Goal: Find specific page/section: Find specific page/section

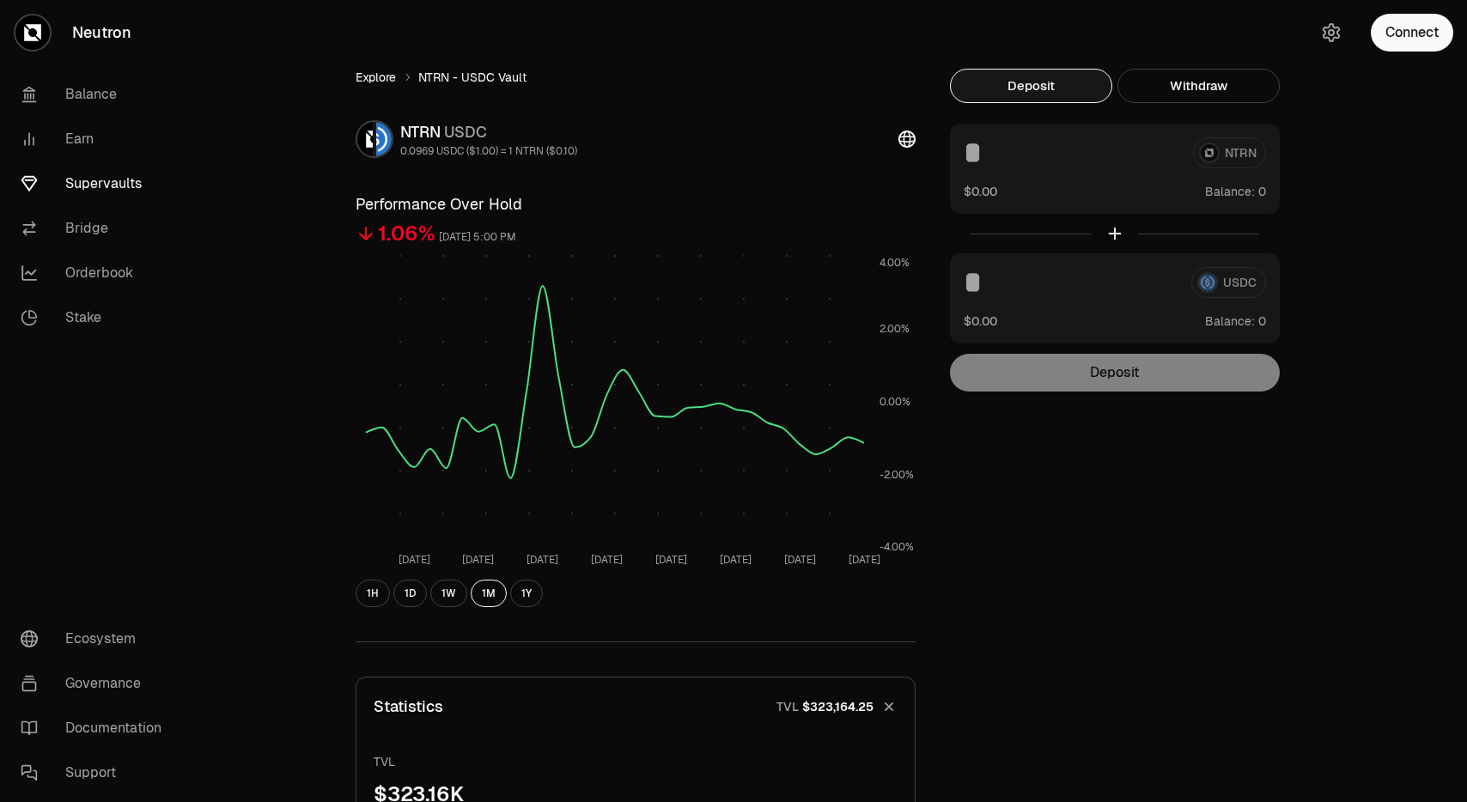
click at [381, 73] on link "Explore" at bounding box center [375, 77] width 40 height 17
